Goal: Task Accomplishment & Management: Complete application form

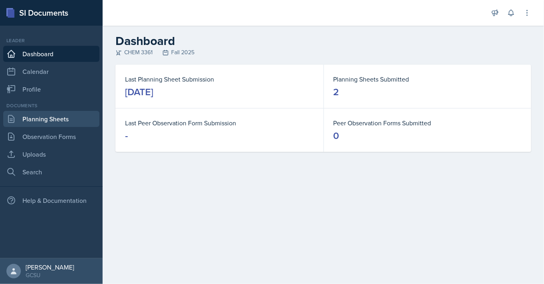
click at [55, 120] on link "Planning Sheets" at bounding box center [51, 119] width 96 height 16
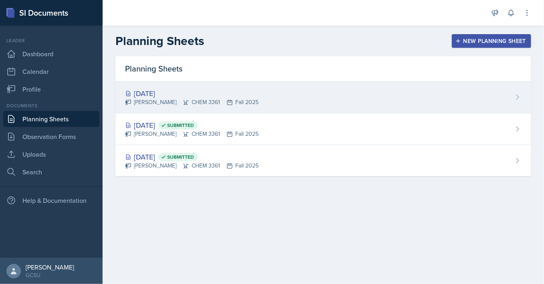
click at [517, 96] on icon at bounding box center [518, 97] width 8 height 8
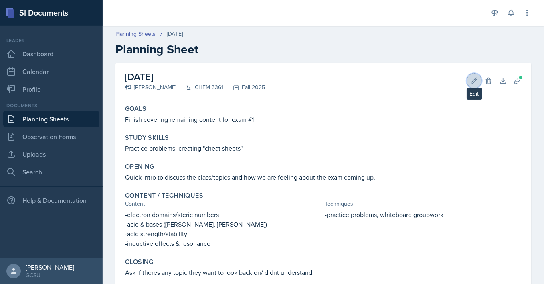
click at [481, 77] on button "Edit" at bounding box center [474, 80] width 14 height 14
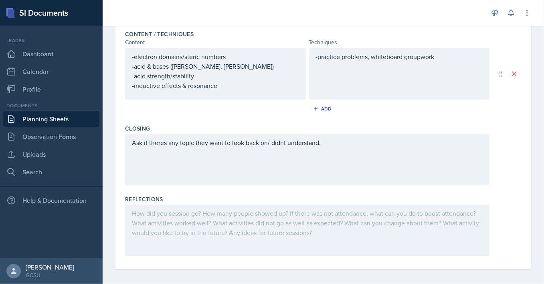
scroll to position [260, 0]
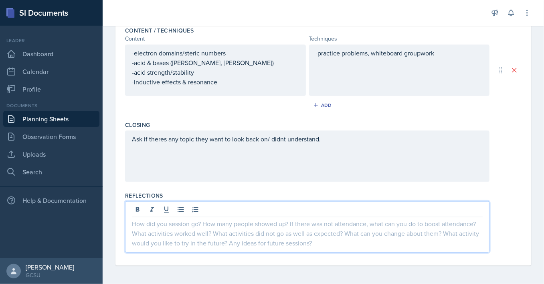
click at [305, 208] on div at bounding box center [307, 226] width 365 height 51
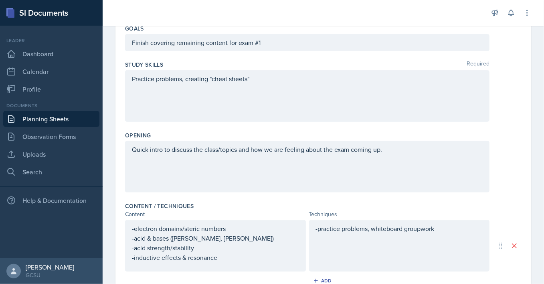
scroll to position [0, 0]
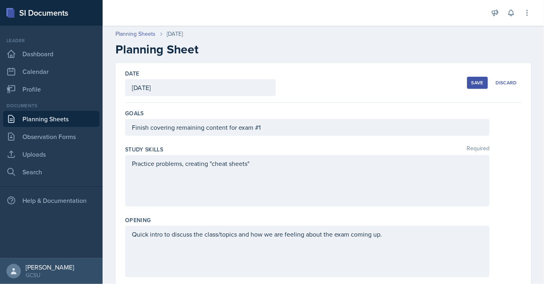
click at [481, 85] on div "Save" at bounding box center [478, 82] width 12 height 6
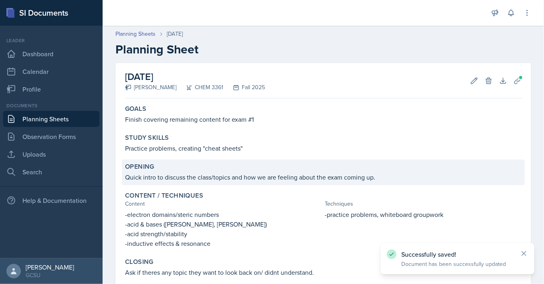
scroll to position [106, 0]
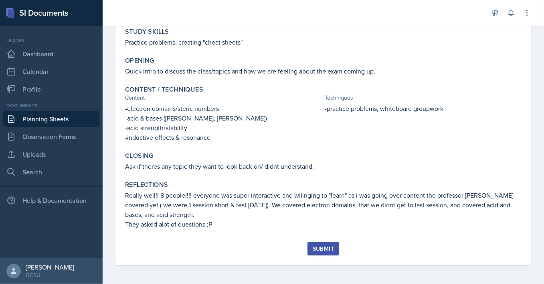
click at [324, 250] on div "Submit" at bounding box center [323, 248] width 21 height 6
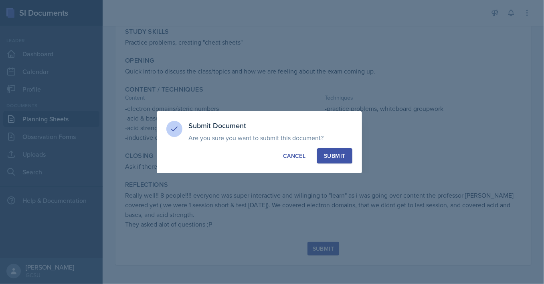
click at [339, 160] on button "Submit" at bounding box center [334, 155] width 35 height 15
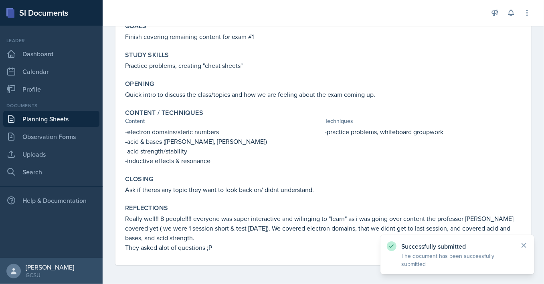
scroll to position [0, 0]
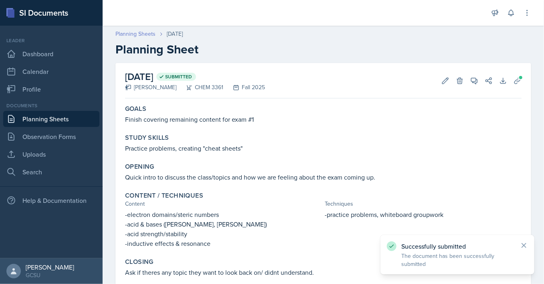
click at [146, 32] on link "Planning Sheets" at bounding box center [136, 34] width 40 height 8
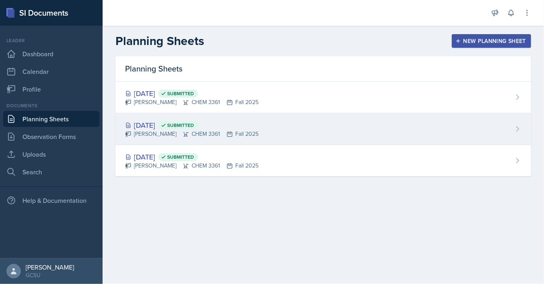
click at [282, 132] on div "[DATE] Submitted [PERSON_NAME] CHEM 3361 Fall 2025" at bounding box center [324, 129] width 416 height 32
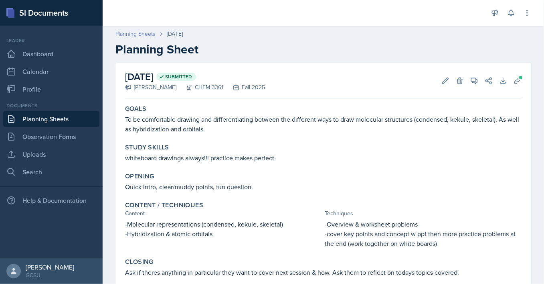
click at [145, 34] on link "Planning Sheets" at bounding box center [136, 34] width 40 height 8
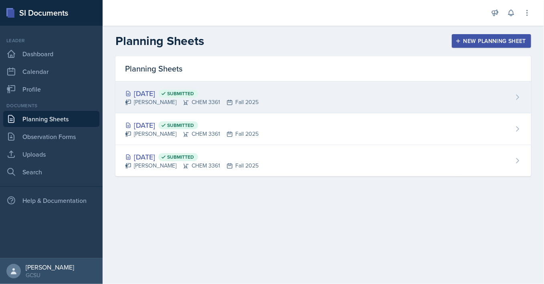
click at [267, 104] on div "[DATE] Submitted [PERSON_NAME] CHEM 3361 Fall 2025" at bounding box center [324, 97] width 416 height 32
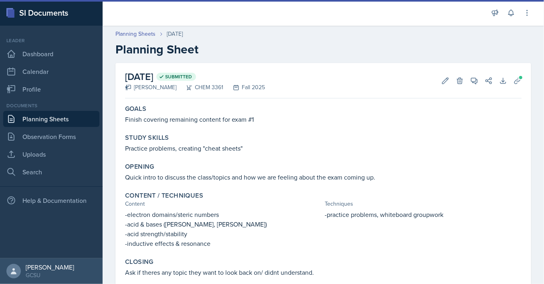
scroll to position [83, 0]
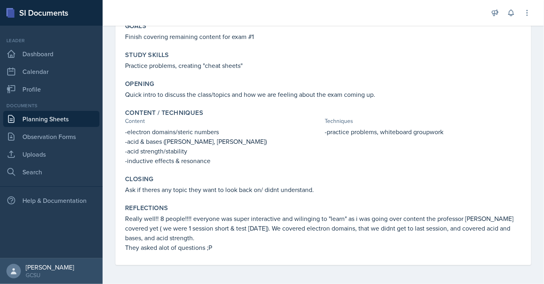
click at [375, 233] on p "Really well!! 8 people!!!! everyone was super interactive and wilinging to "lea…" at bounding box center [323, 227] width 397 height 29
